Goal: Transaction & Acquisition: Purchase product/service

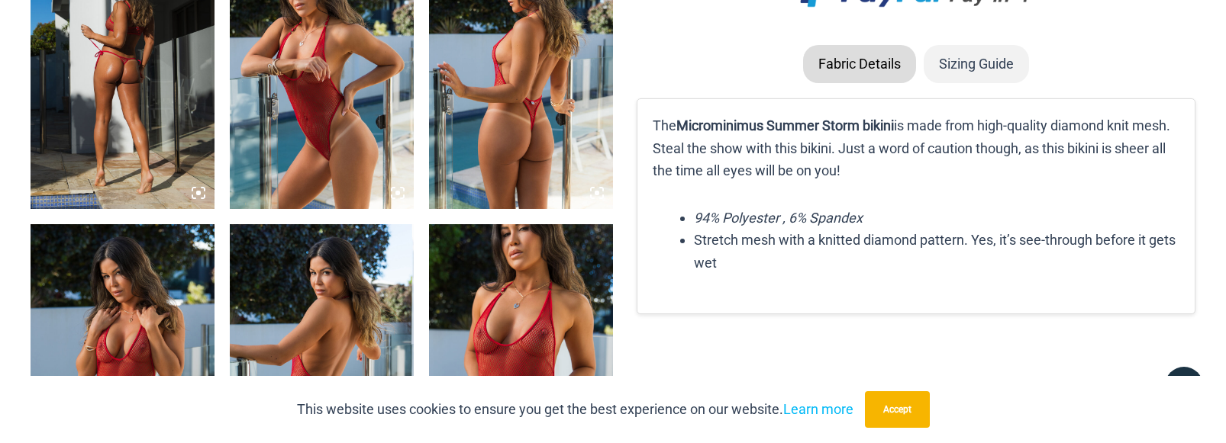
scroll to position [1677, 0]
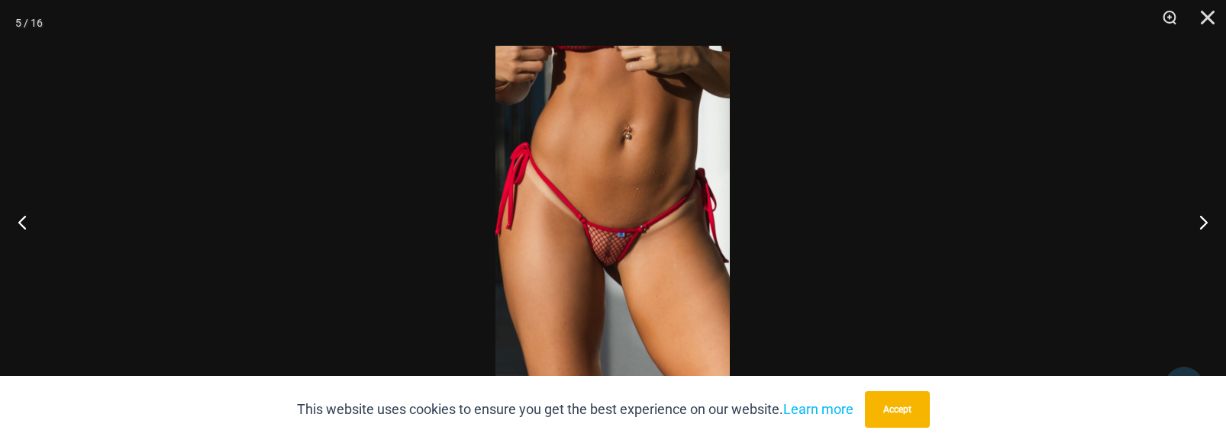
scroll to position [14716, 0]
click at [684, 177] on img at bounding box center [612, 222] width 234 height 352
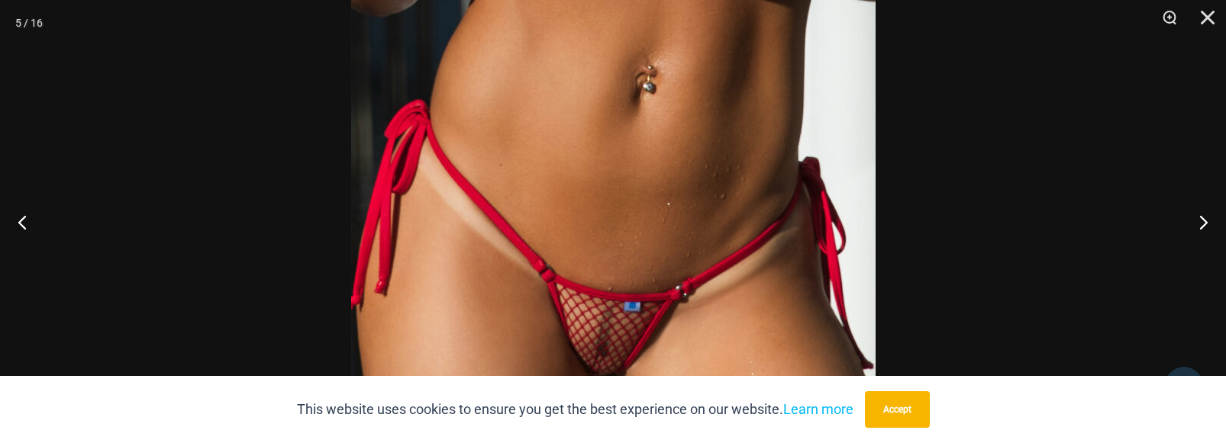
click at [754, 208] on img at bounding box center [613, 277] width 524 height 786
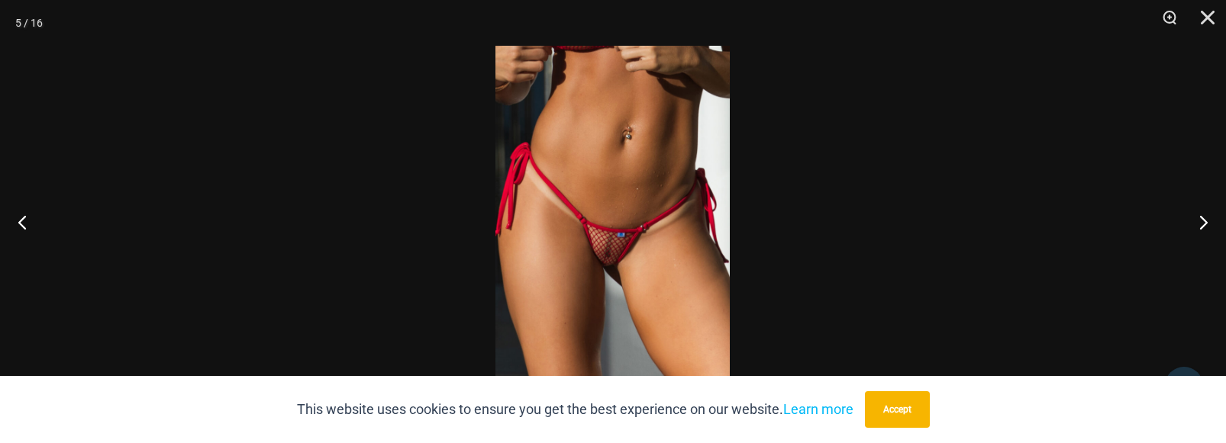
click at [495, 46] on div at bounding box center [495, 46] width 0 height 0
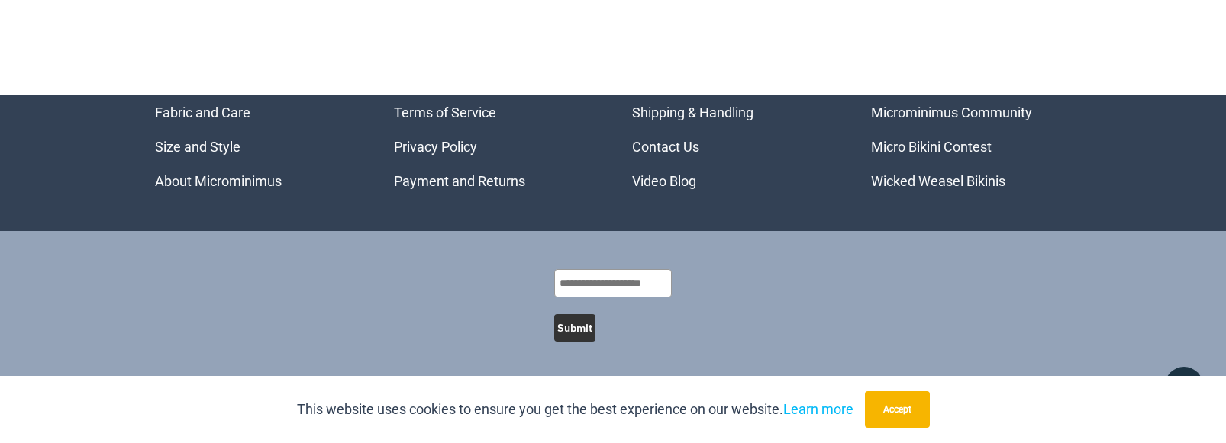
scroll to position [13362, 0]
click at [0, 0] on p at bounding box center [0, 0] width 0 height 0
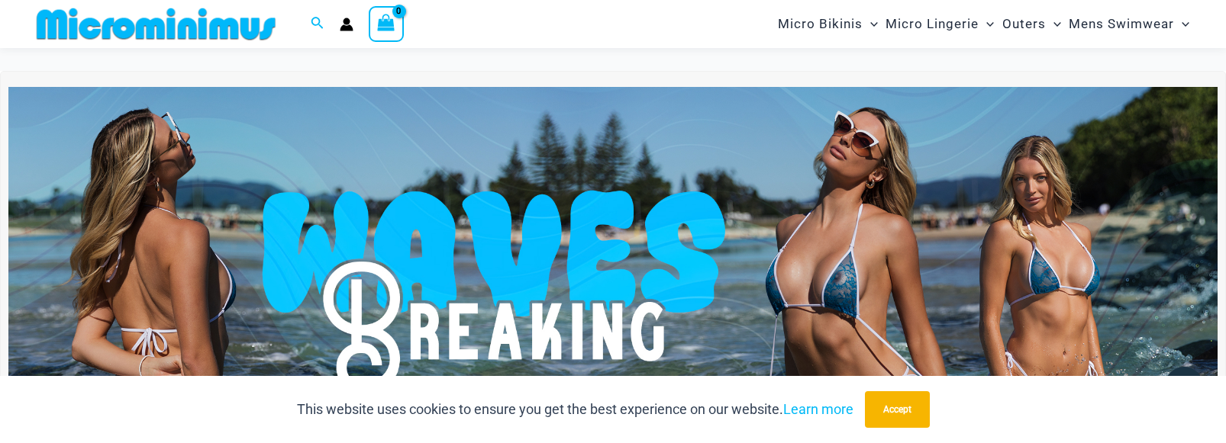
scroll to position [7150, 0]
